Goal: Find specific page/section: Find specific page/section

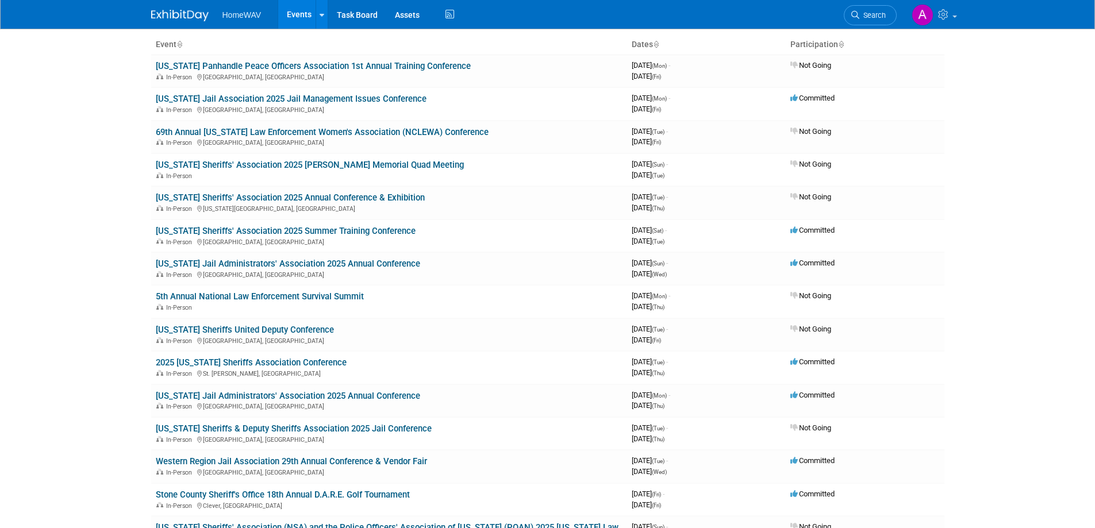
scroll to position [73, 0]
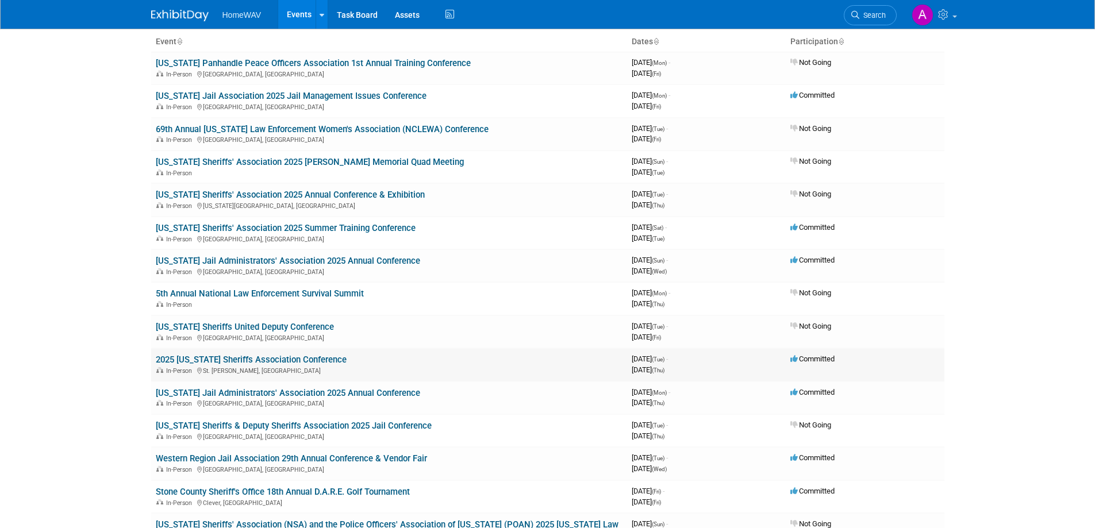
click at [250, 359] on link "2025 [US_STATE] Sheriffs Association Conference" at bounding box center [251, 360] width 191 height 10
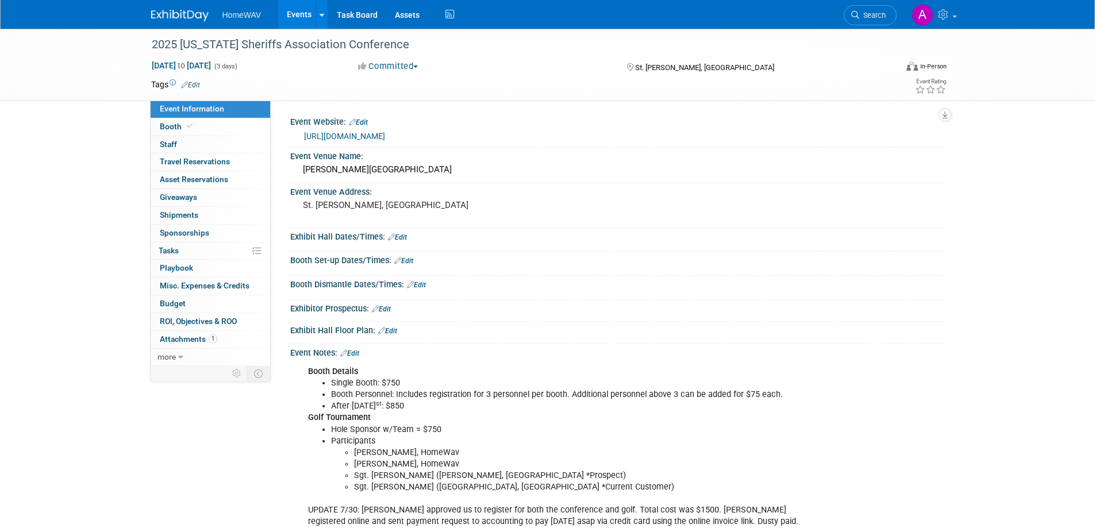
drag, startPoint x: 1103, startPoint y: 176, endPoint x: 1103, endPoint y: 136, distance: 40.2
click at [1094, 136] on html "HomeWAV Events Add Event Bulk Upload Events Shareable Event Boards Recently Vie…" at bounding box center [547, 264] width 1095 height 528
click at [295, 11] on link "Events" at bounding box center [299, 14] width 42 height 29
